Goal: Information Seeking & Learning: Learn about a topic

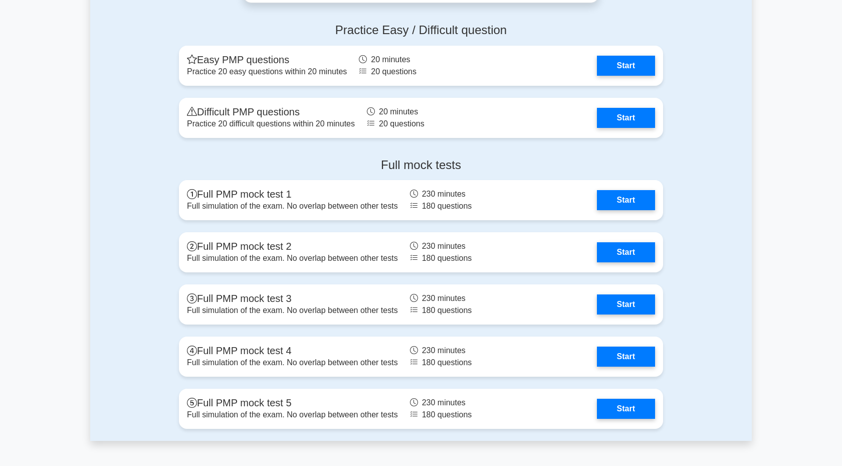
scroll to position [3023, 0]
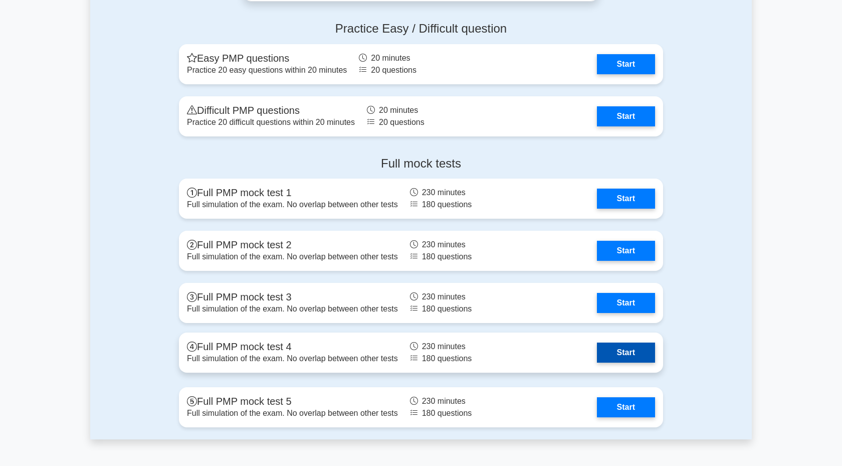
click at [612, 349] on link "Start" at bounding box center [626, 352] width 58 height 20
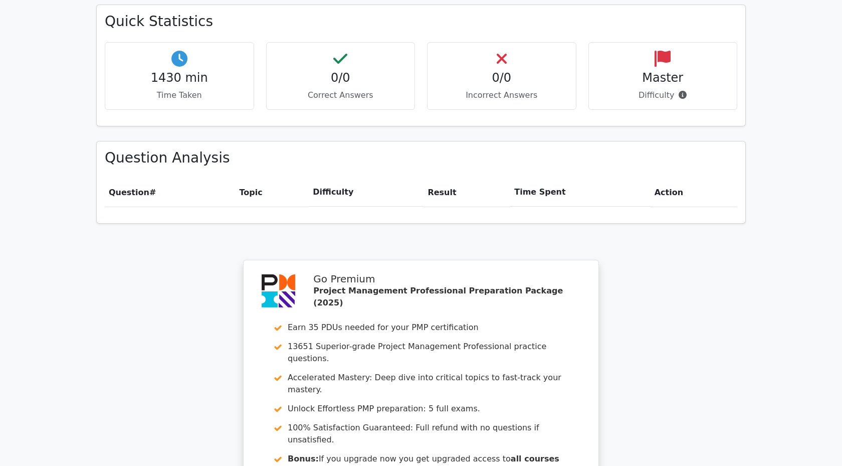
scroll to position [767, 0]
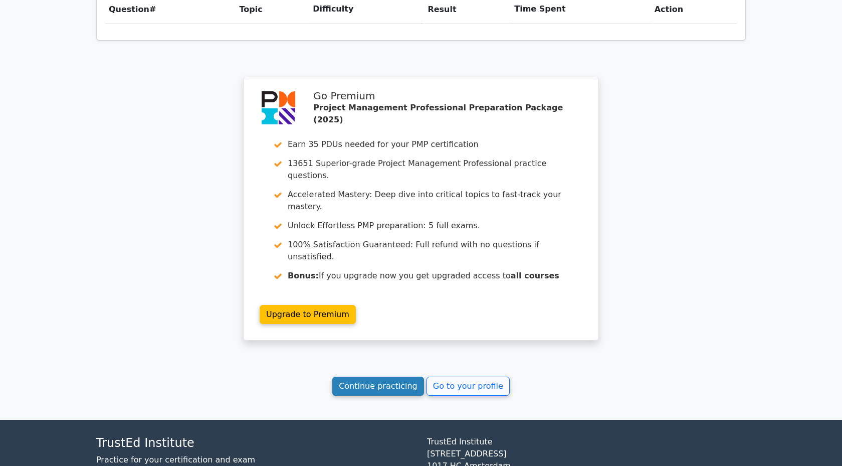
click at [406, 376] on link "Continue practicing" at bounding box center [378, 385] width 92 height 19
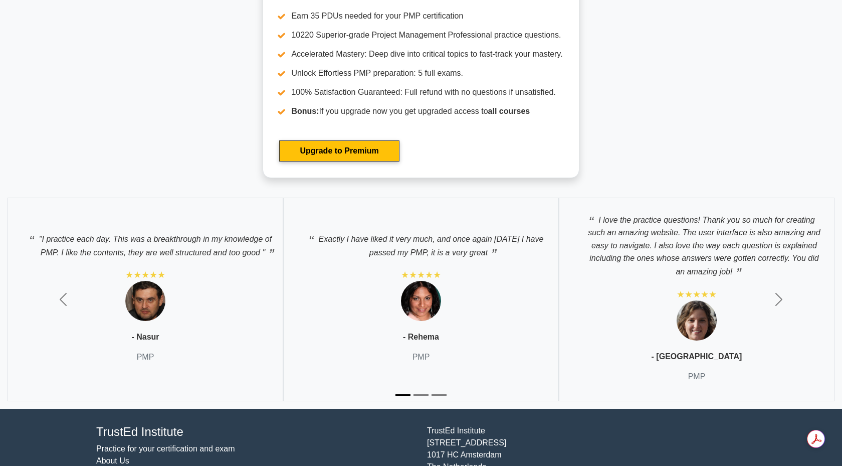
scroll to position [3561, 0]
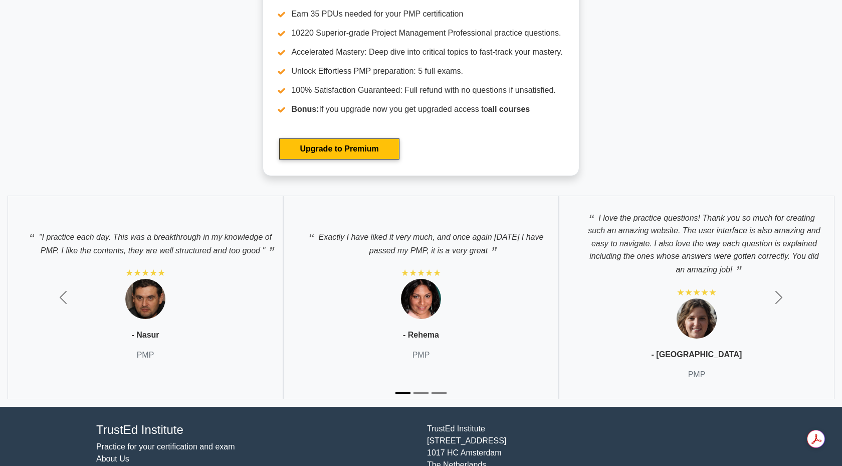
click at [425, 302] on img at bounding box center [421, 299] width 40 height 40
